Goal: Information Seeking & Learning: Learn about a topic

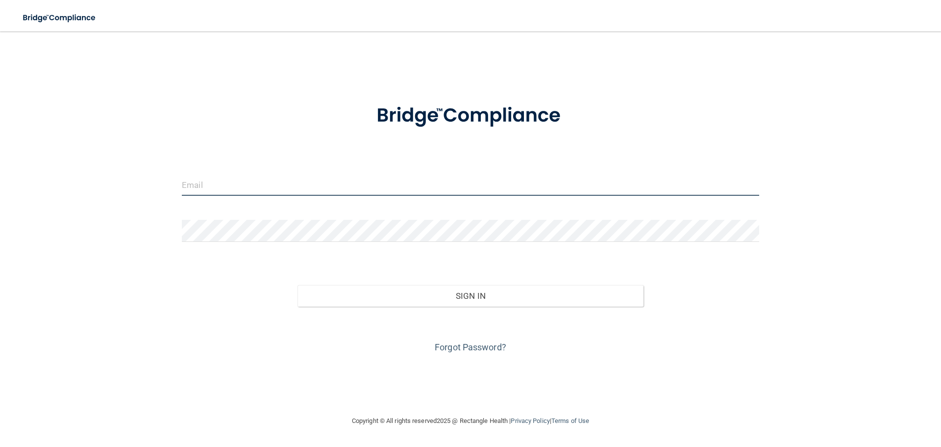
click at [237, 186] on input "email" at bounding box center [471, 185] width 578 height 22
type input "[EMAIL_ADDRESS][DOMAIN_NAME]"
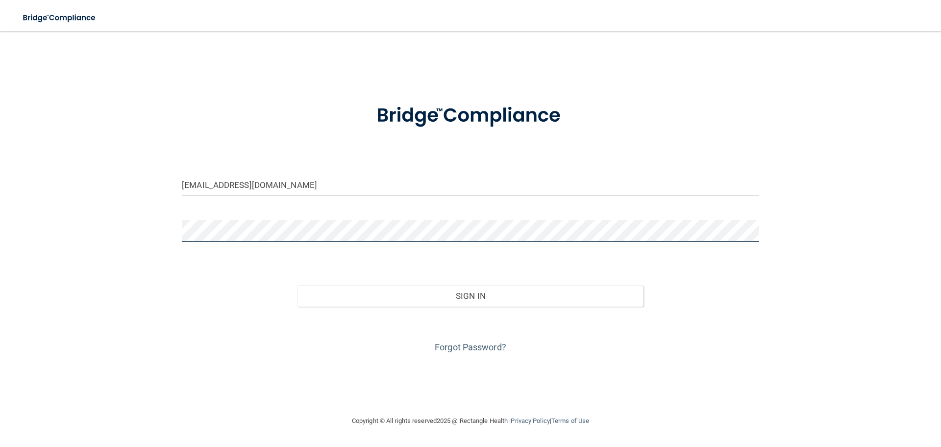
click at [298, 285] on button "Sign In" at bounding box center [471, 296] width 347 height 22
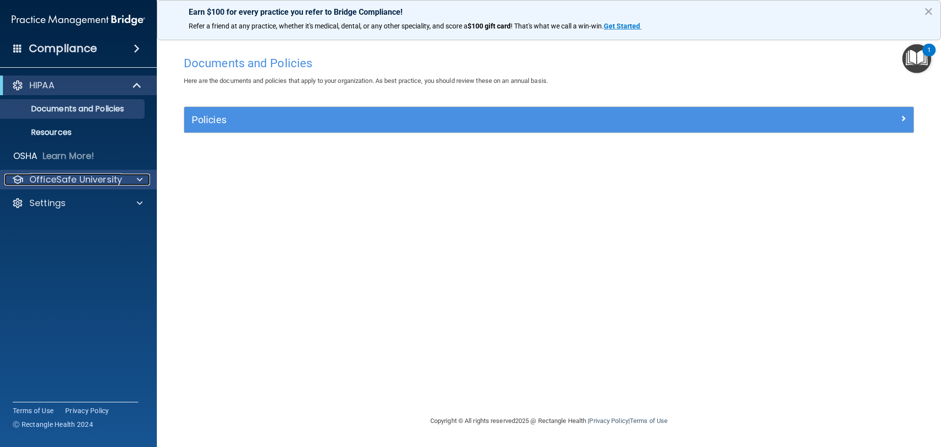
click at [141, 180] on span at bounding box center [140, 180] width 6 height 12
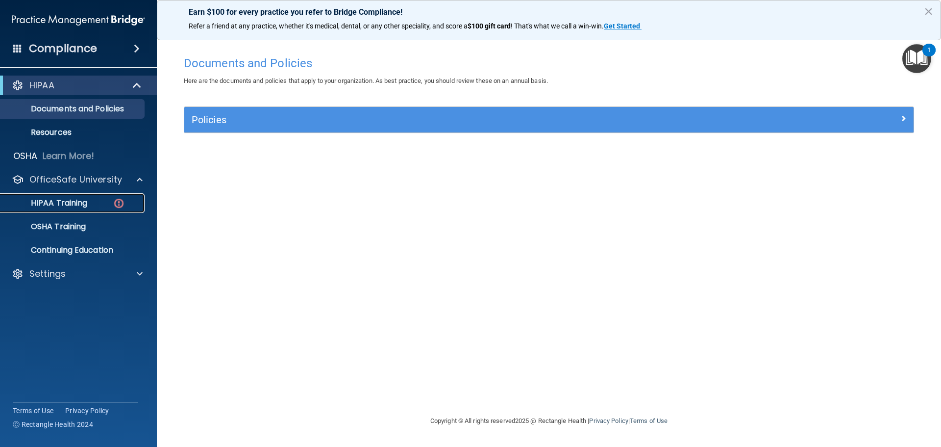
click at [75, 204] on p "HIPAA Training" at bounding box center [46, 203] width 81 height 10
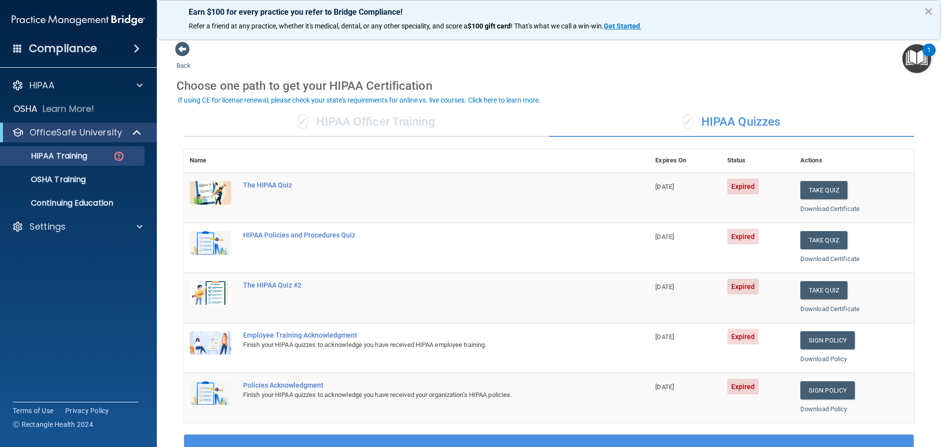
click at [350, 128] on div "✓ HIPAA Officer Training" at bounding box center [366, 121] width 365 height 29
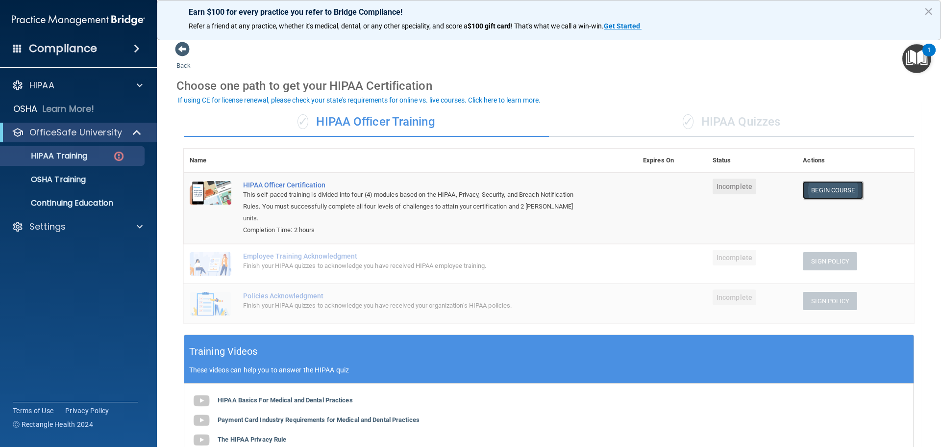
click at [840, 195] on link "Begin Course" at bounding box center [833, 190] width 60 height 18
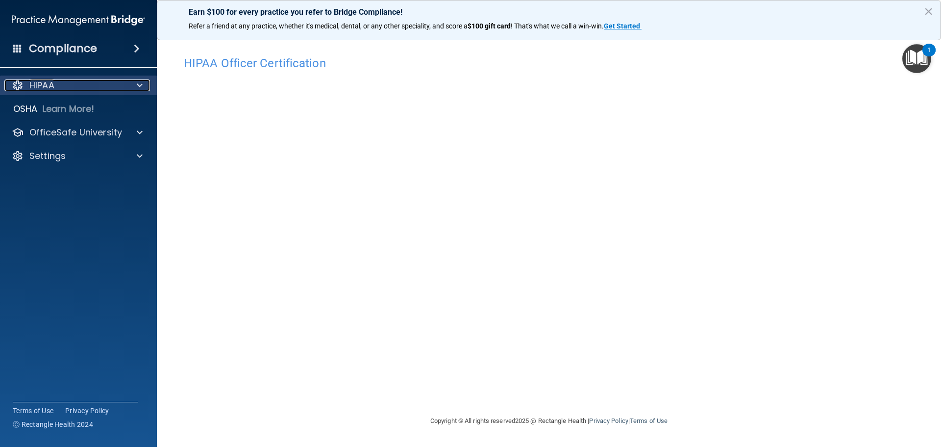
click at [135, 85] on div at bounding box center [138, 85] width 25 height 12
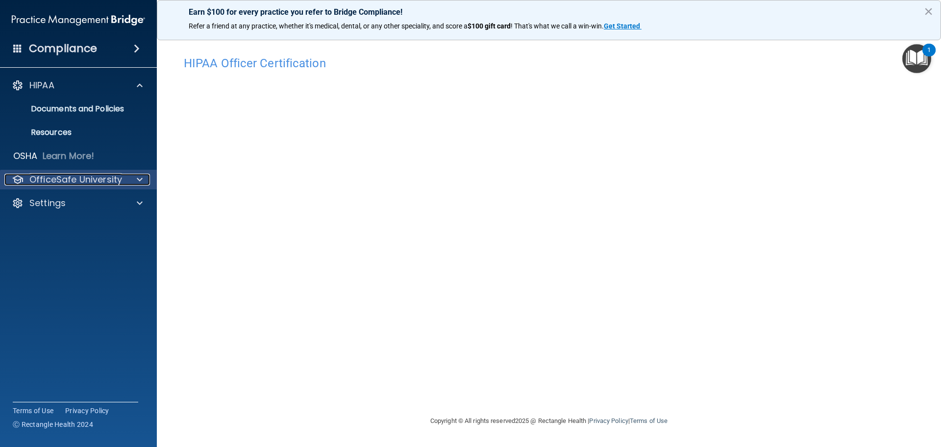
click at [92, 178] on p "OfficeSafe University" at bounding box center [75, 180] width 93 height 12
